Goal: Task Accomplishment & Management: Use online tool/utility

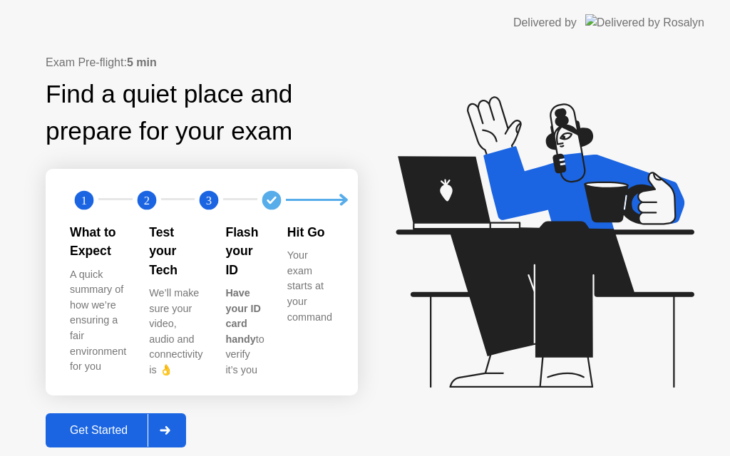
click at [132, 424] on div "Get Started" at bounding box center [99, 430] width 98 height 13
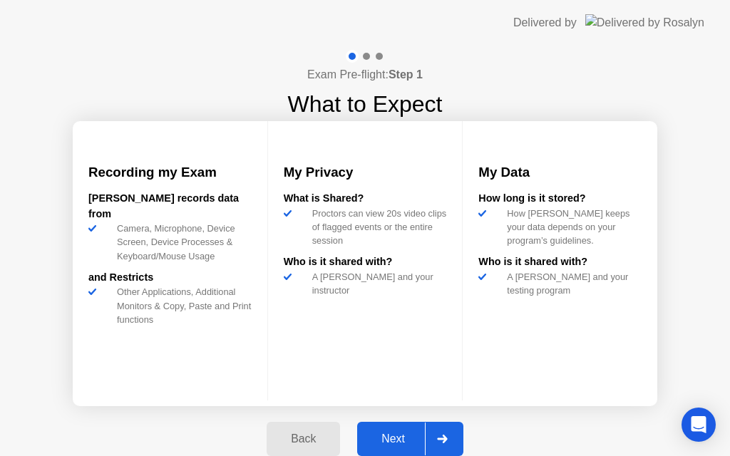
click at [402, 439] on div "Next" at bounding box center [393, 439] width 63 height 13
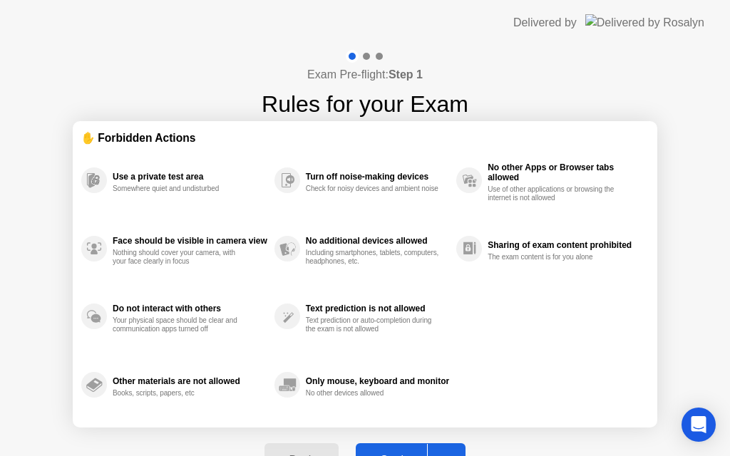
click at [391, 454] on div "Got it" at bounding box center [393, 460] width 67 height 13
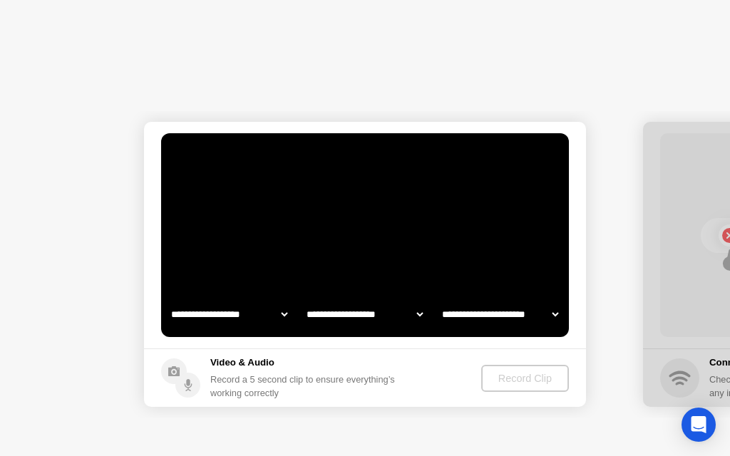
select select "**********"
select select "*******"
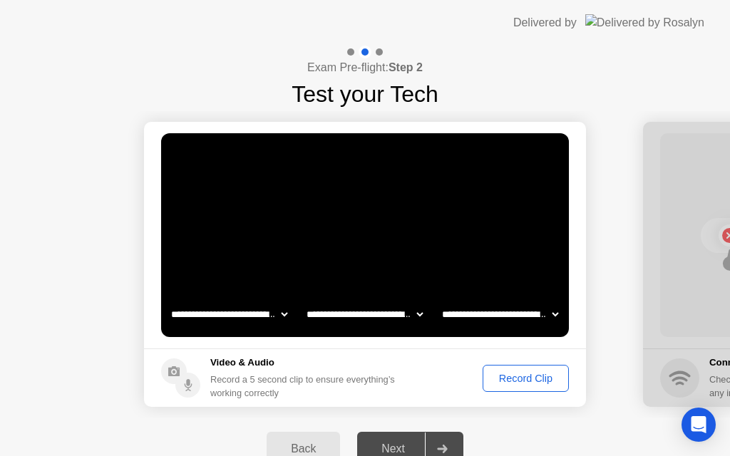
click at [512, 373] on div "Record Clip" at bounding box center [526, 378] width 76 height 11
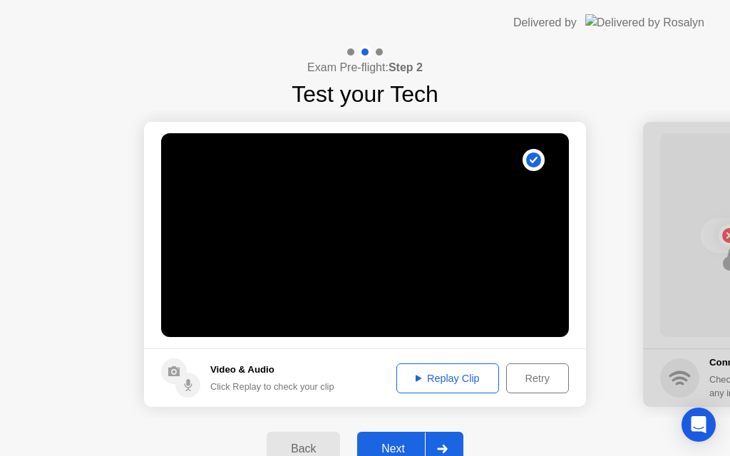
click at [382, 451] on div "Next" at bounding box center [393, 449] width 63 height 13
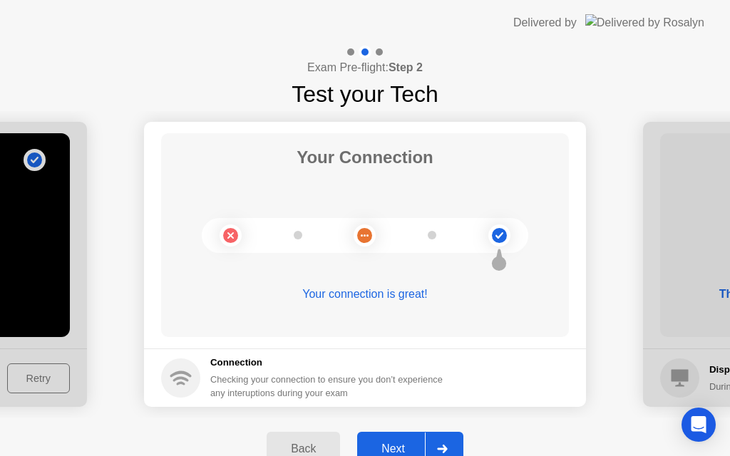
click at [395, 451] on div "Next" at bounding box center [393, 449] width 63 height 13
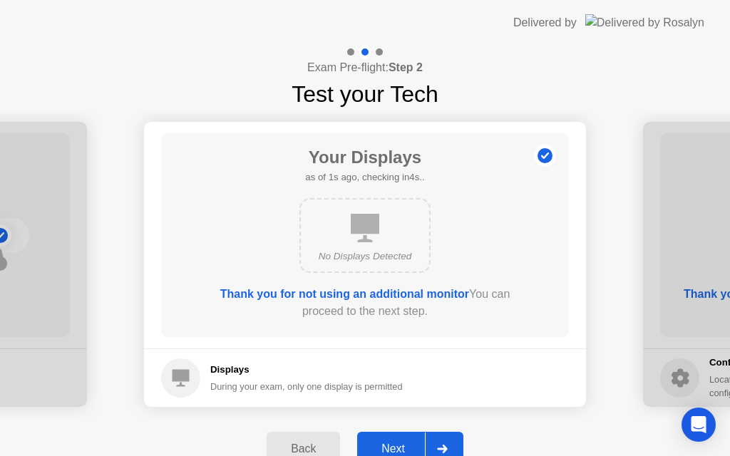
click at [403, 447] on div "Next" at bounding box center [393, 449] width 63 height 13
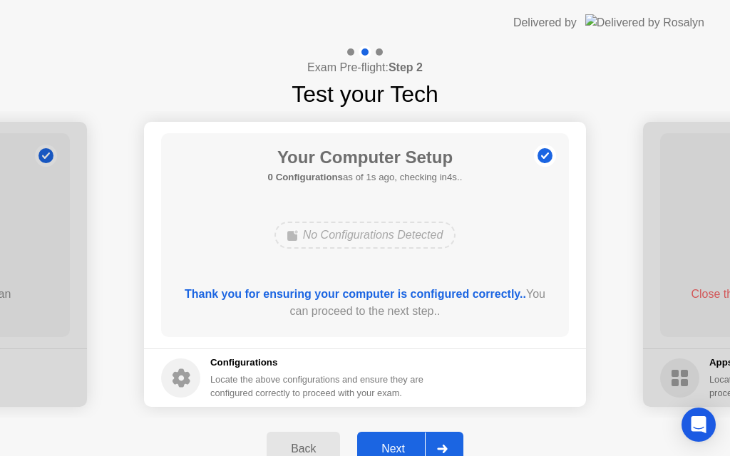
click at [403, 448] on div "Next" at bounding box center [393, 449] width 63 height 13
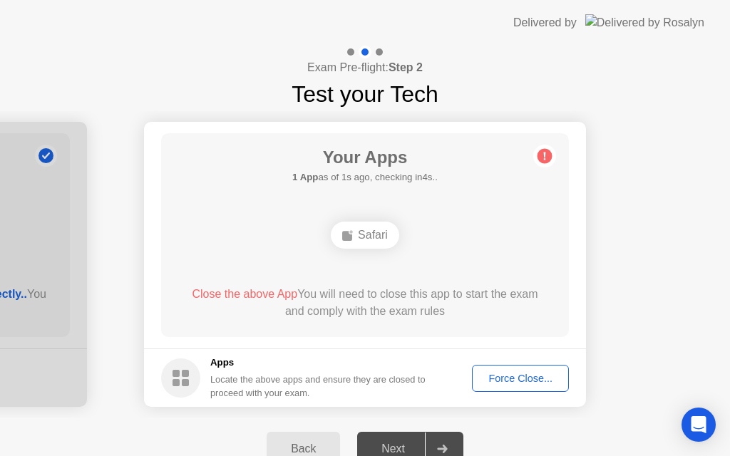
click at [508, 384] on div "Force Close..." at bounding box center [520, 378] width 87 height 11
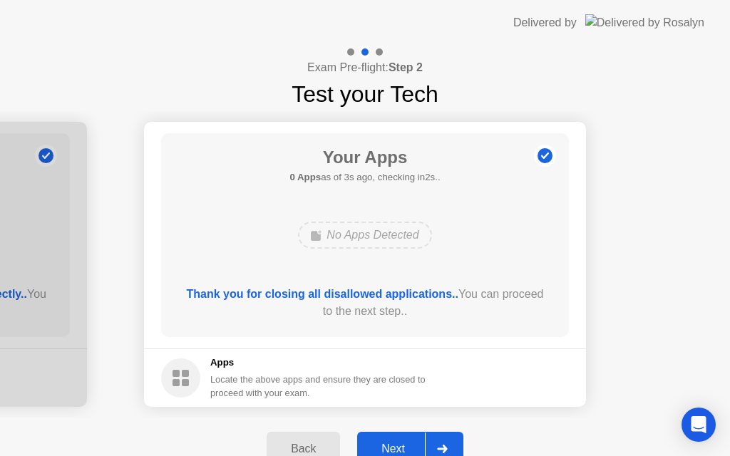
click at [394, 446] on div "Next" at bounding box center [393, 449] width 63 height 13
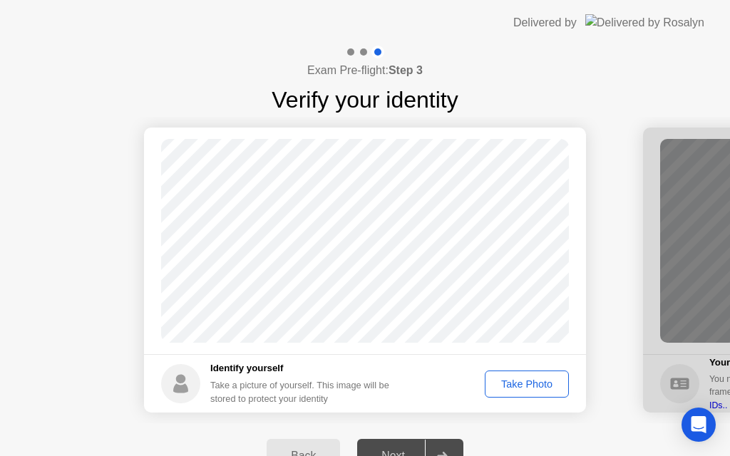
click at [520, 384] on div "Take Photo" at bounding box center [527, 384] width 74 height 11
click at [399, 446] on button "Next" at bounding box center [410, 456] width 106 height 34
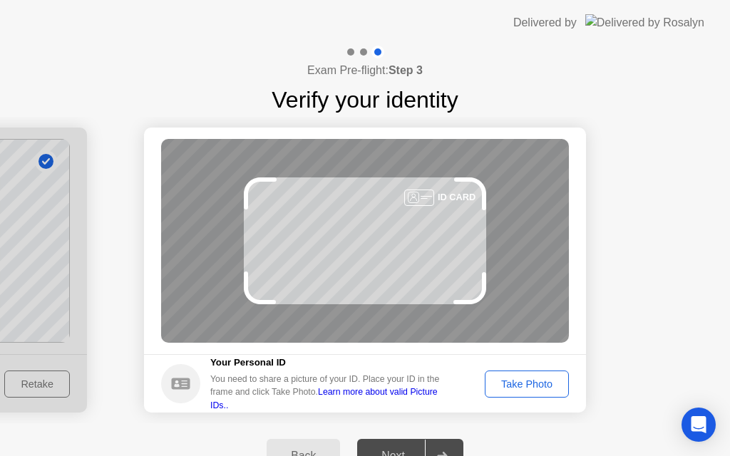
click at [524, 390] on div "Take Photo" at bounding box center [527, 384] width 74 height 11
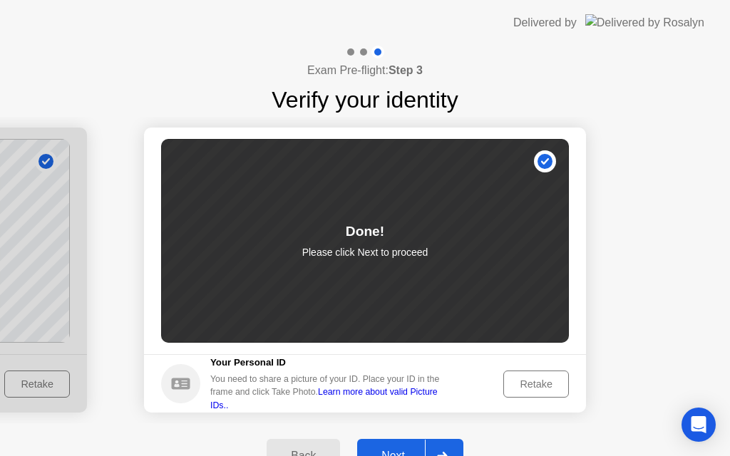
click at [403, 444] on button "Next" at bounding box center [410, 456] width 106 height 34
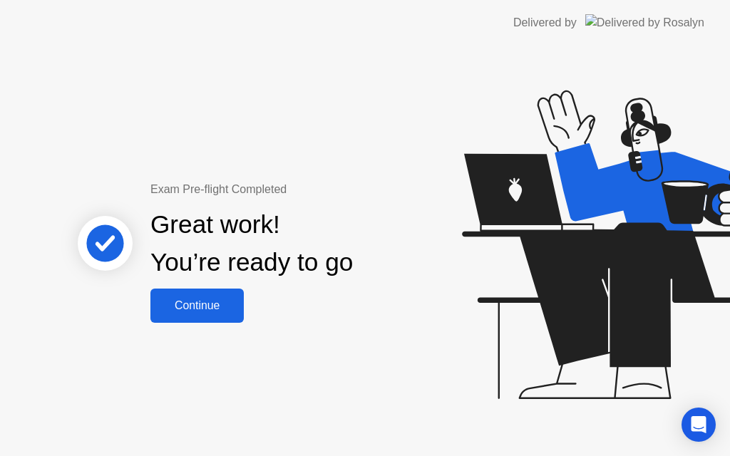
click at [198, 309] on div "Continue" at bounding box center [197, 306] width 85 height 13
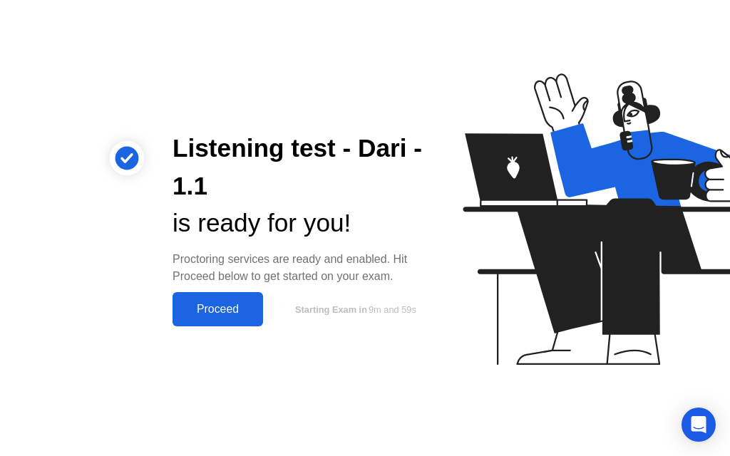
click at [215, 312] on div "Proceed" at bounding box center [218, 309] width 82 height 13
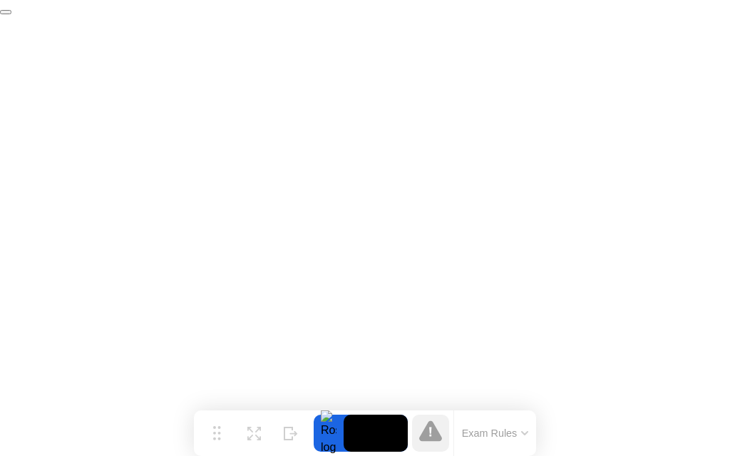
click div "End Proctoring Session"
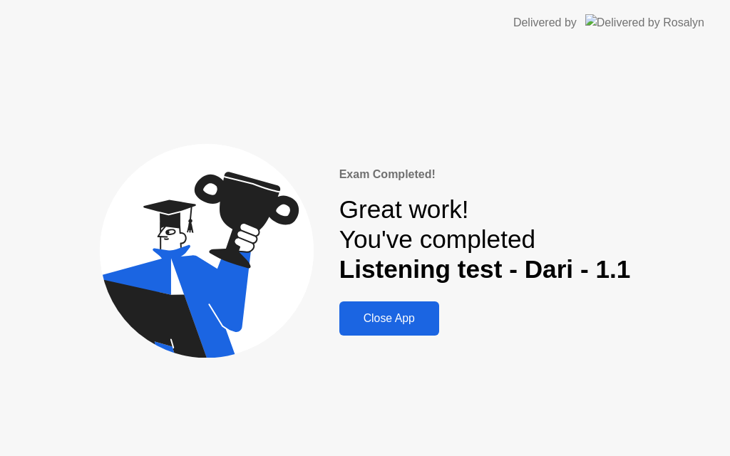
click at [401, 319] on div "Close App" at bounding box center [389, 318] width 91 height 13
